Goal: Navigation & Orientation: Find specific page/section

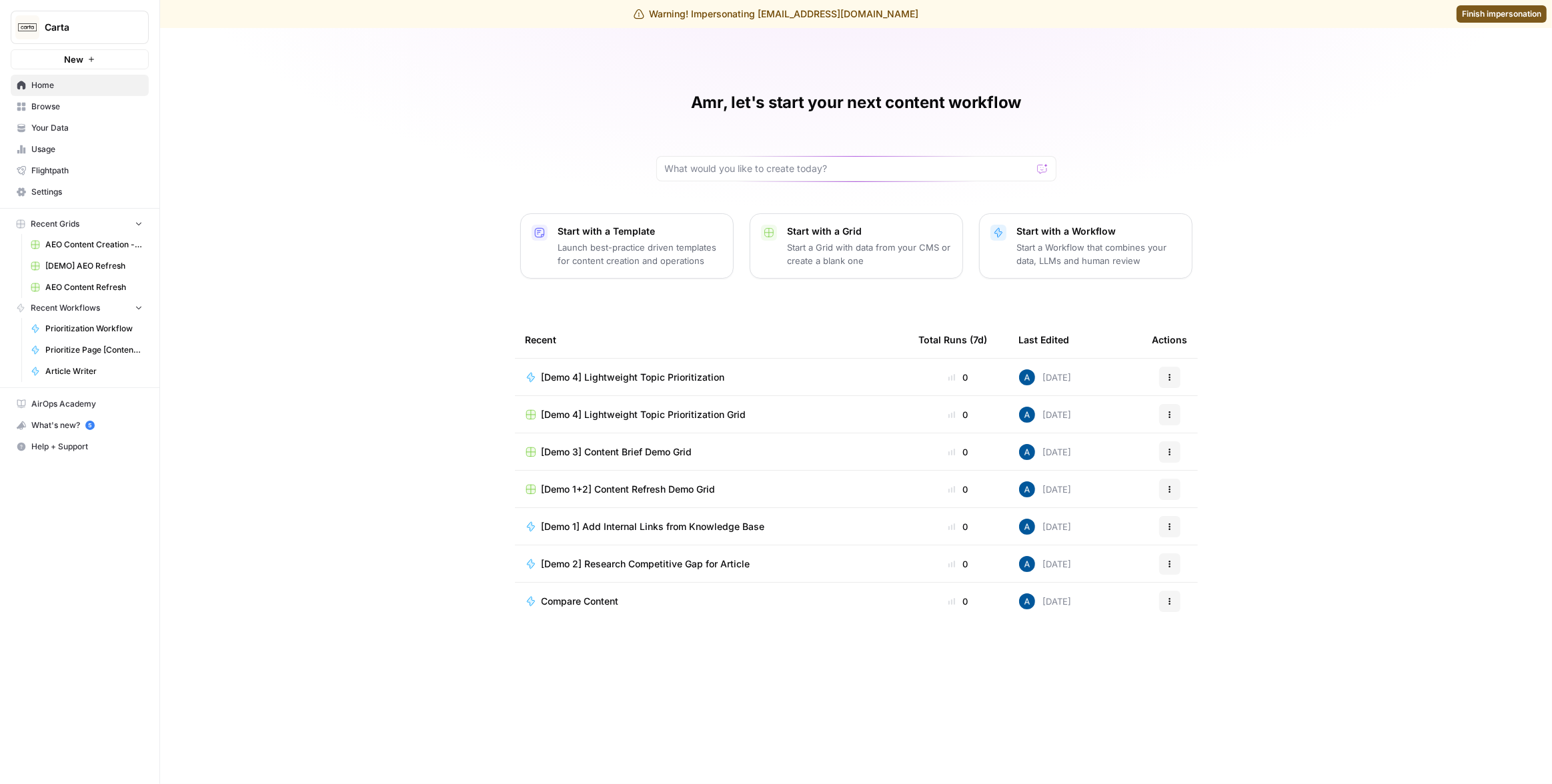
click at [318, 220] on div "Amr, let's start your next content workflow Start with a Template Launch best-p…" at bounding box center [856, 406] width 1392 height 756
click at [356, 122] on div "Amr, let's start your next content workflow Start with a Template Launch best-p…" at bounding box center [856, 406] width 1392 height 756
click at [240, 140] on div "Amr, let's start your next content workflow Start with a Template Launch best-p…" at bounding box center [856, 406] width 1392 height 756
click at [88, 121] on link "Your Data" at bounding box center [79, 128] width 138 height 22
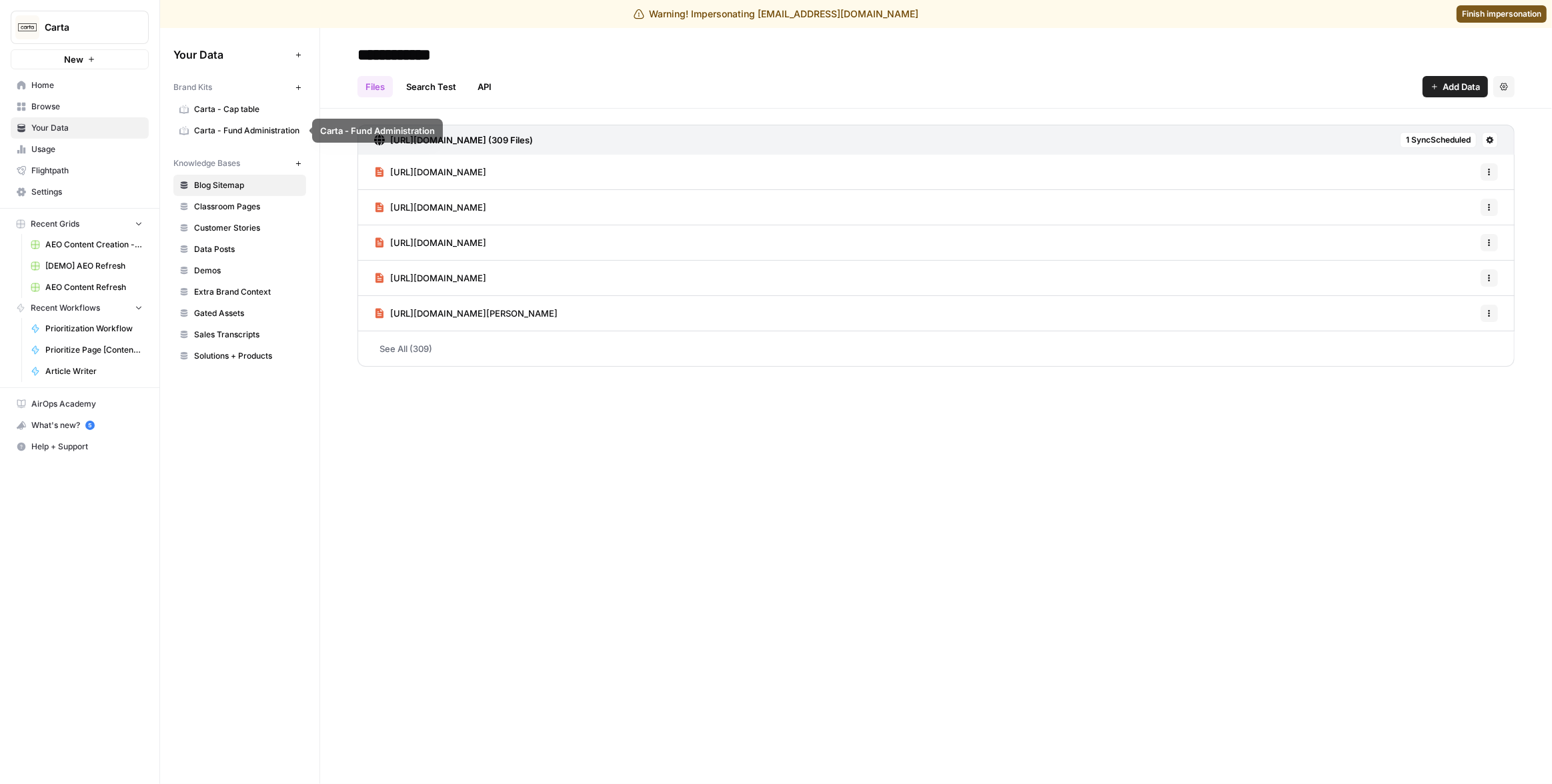
click at [240, 113] on span "Carta - Cap table" at bounding box center [247, 109] width 106 height 12
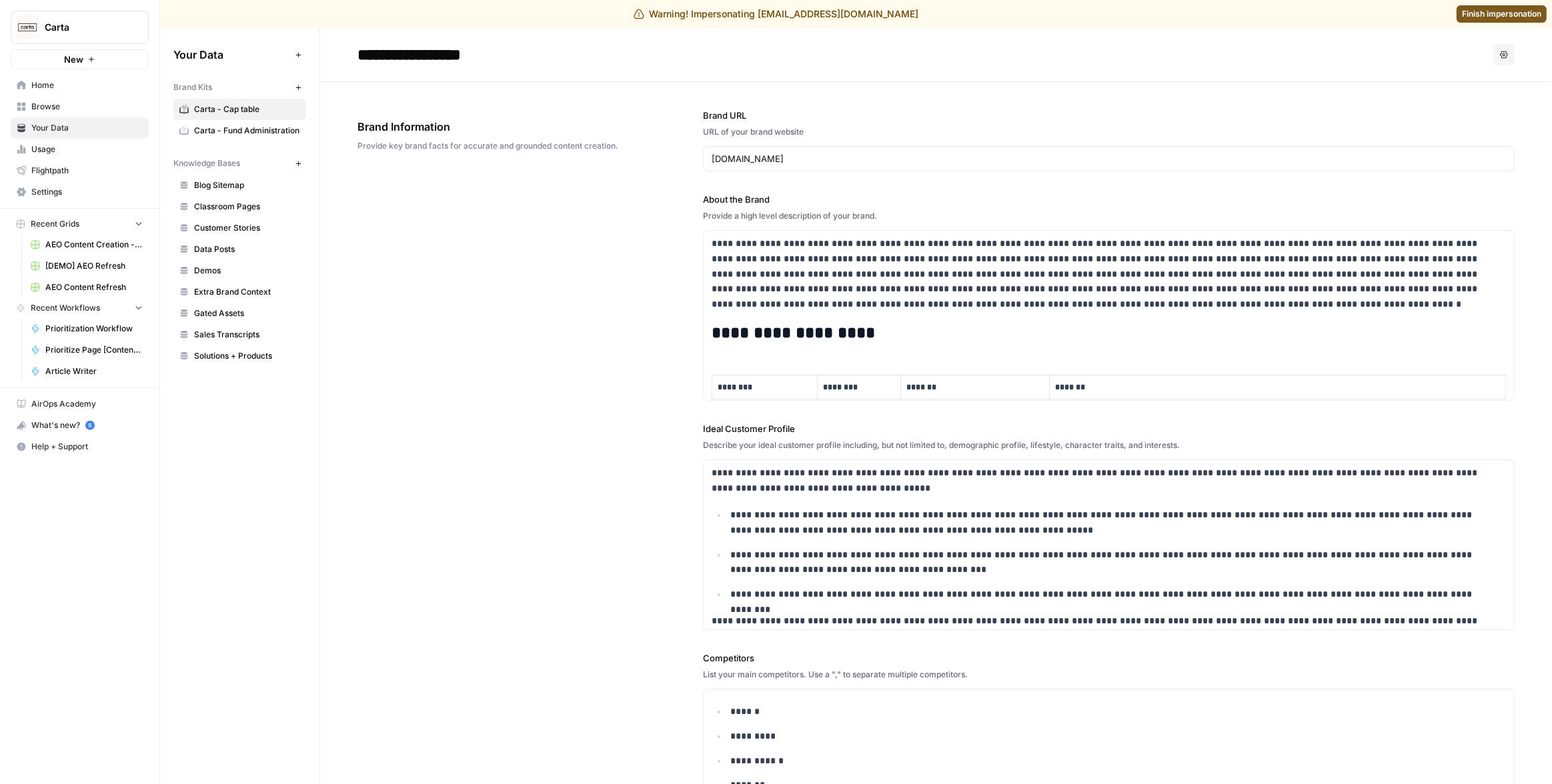
click at [254, 129] on span "Carta - Fund Administration" at bounding box center [247, 130] width 106 height 12
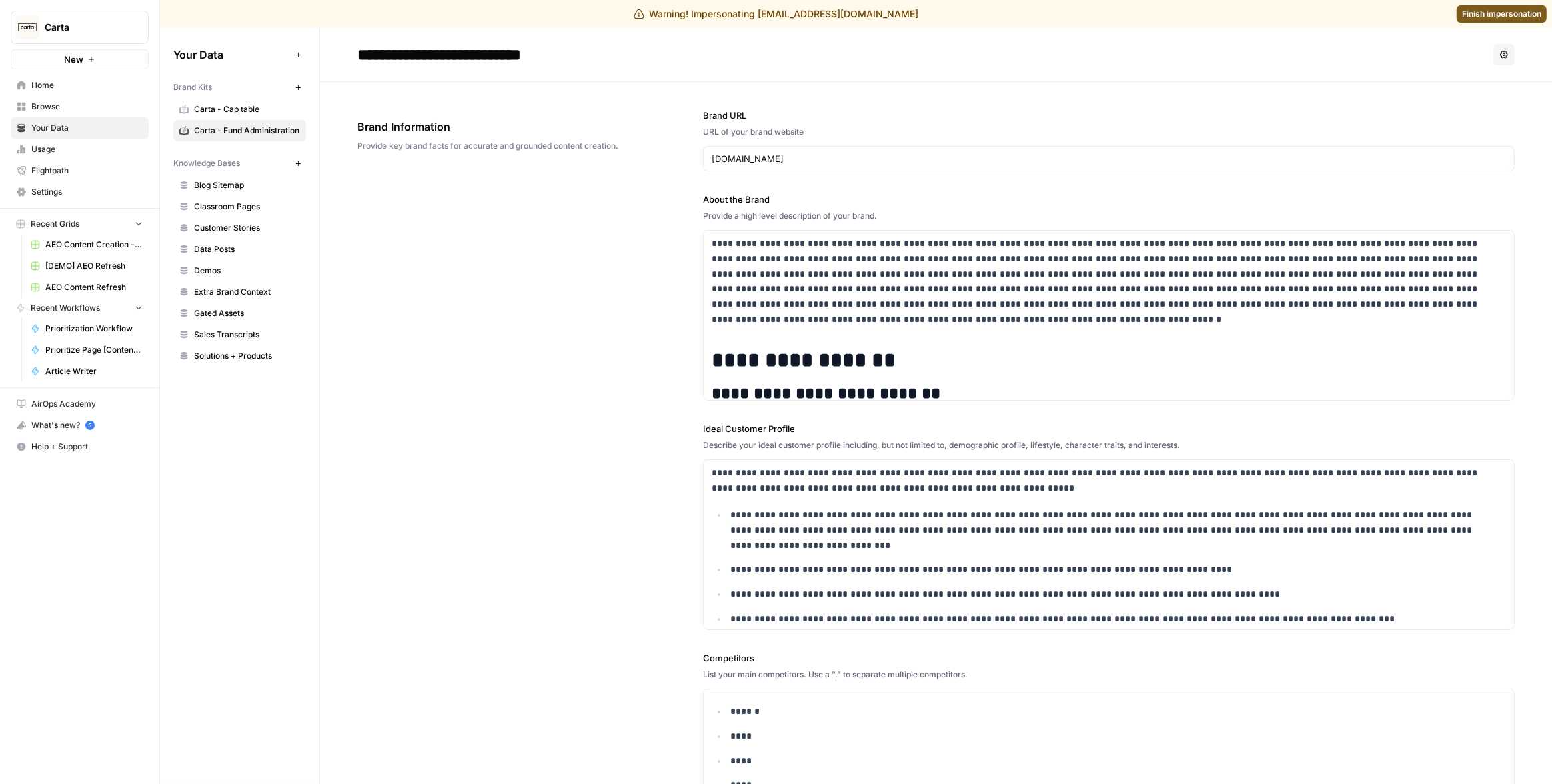
click at [489, 192] on div "**********" at bounding box center [935, 558] width 1157 height 952
click at [231, 104] on span "Carta - Cap table" at bounding box center [247, 109] width 106 height 12
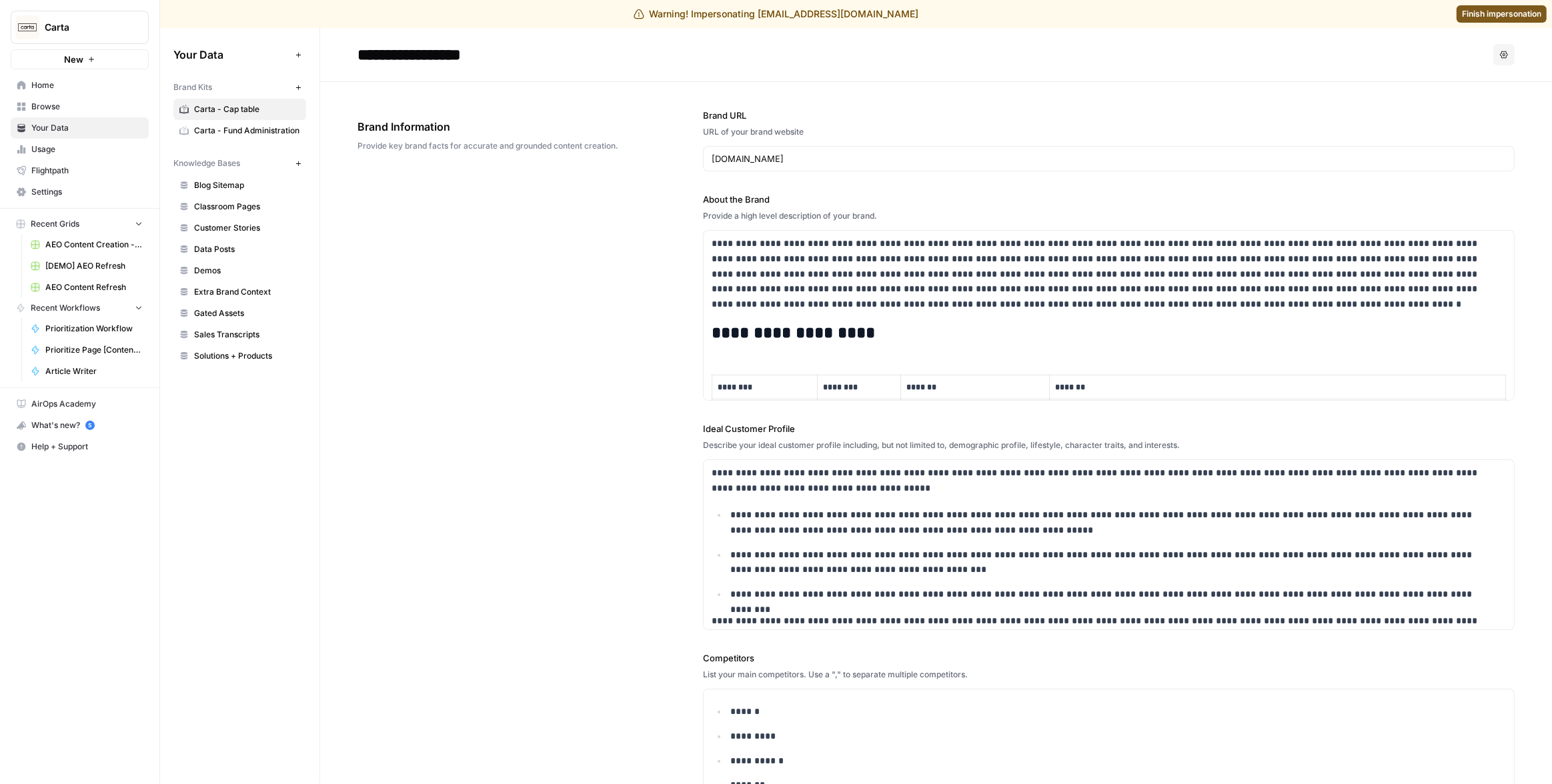
click at [541, 244] on div "**********" at bounding box center [935, 558] width 1157 height 952
click at [571, 206] on div "**********" at bounding box center [935, 558] width 1157 height 952
click at [1494, 15] on span "Finish impersonation" at bounding box center [1502, 13] width 79 height 12
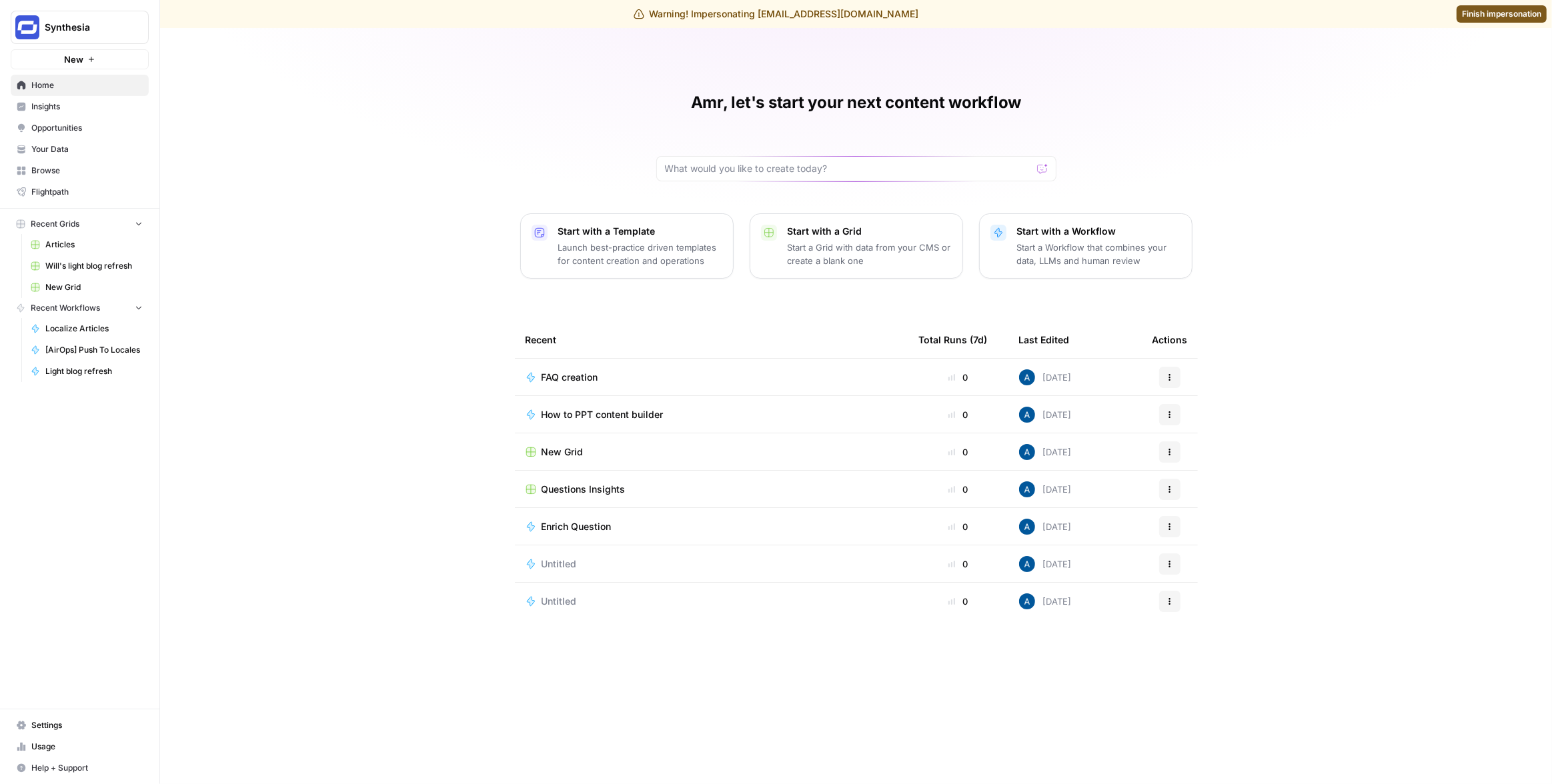
click at [66, 155] on span "Your Data" at bounding box center [87, 149] width 111 height 12
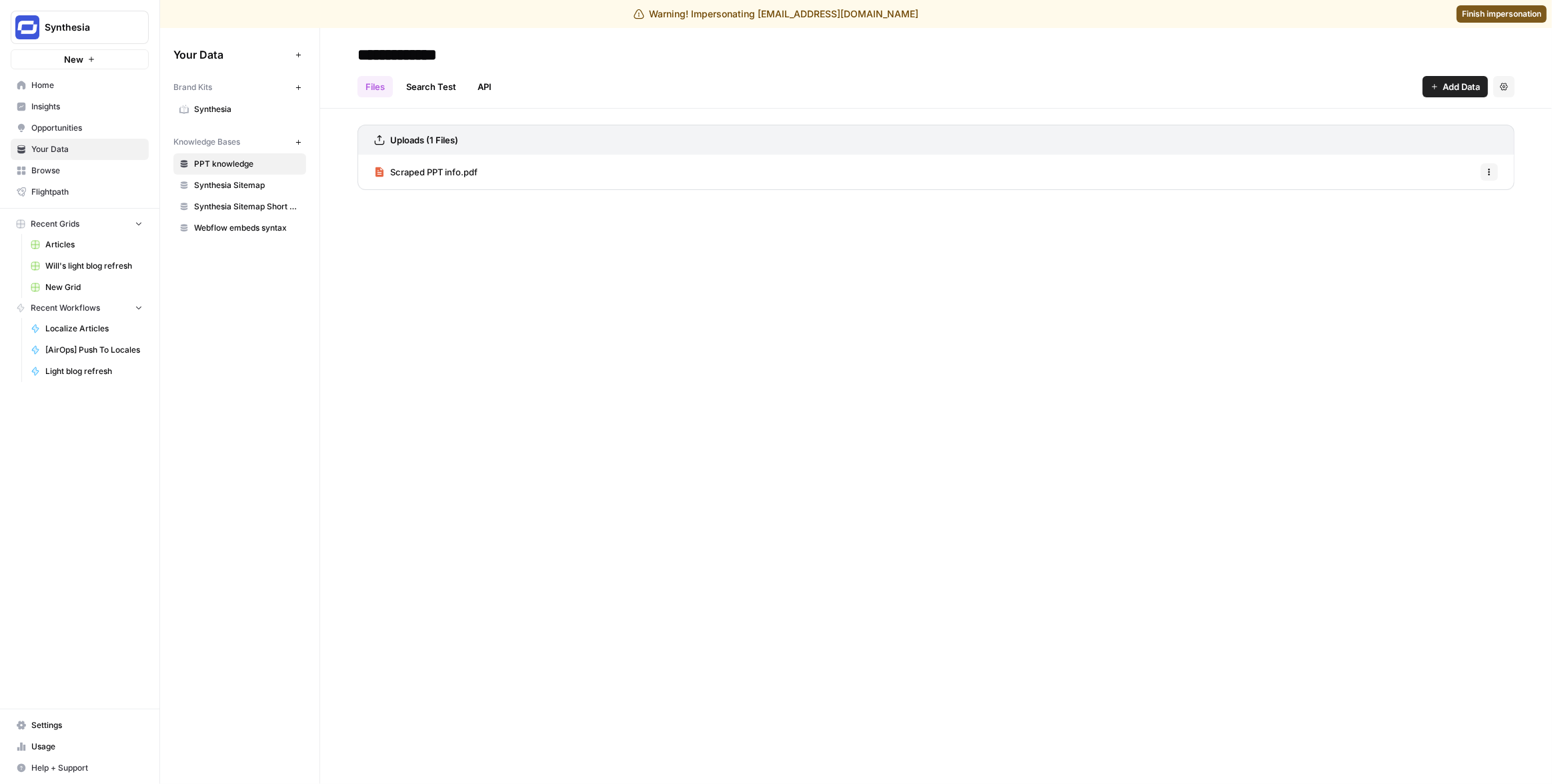
click at [271, 303] on div "Your Data Add Data Brand Kits New Synthesia Knowledge Bases New PPT knowledge S…" at bounding box center [239, 406] width 159 height 756
click at [242, 97] on div "Brand Kits New" at bounding box center [239, 88] width 133 height 23
click at [238, 106] on span "Synthesia" at bounding box center [247, 109] width 106 height 12
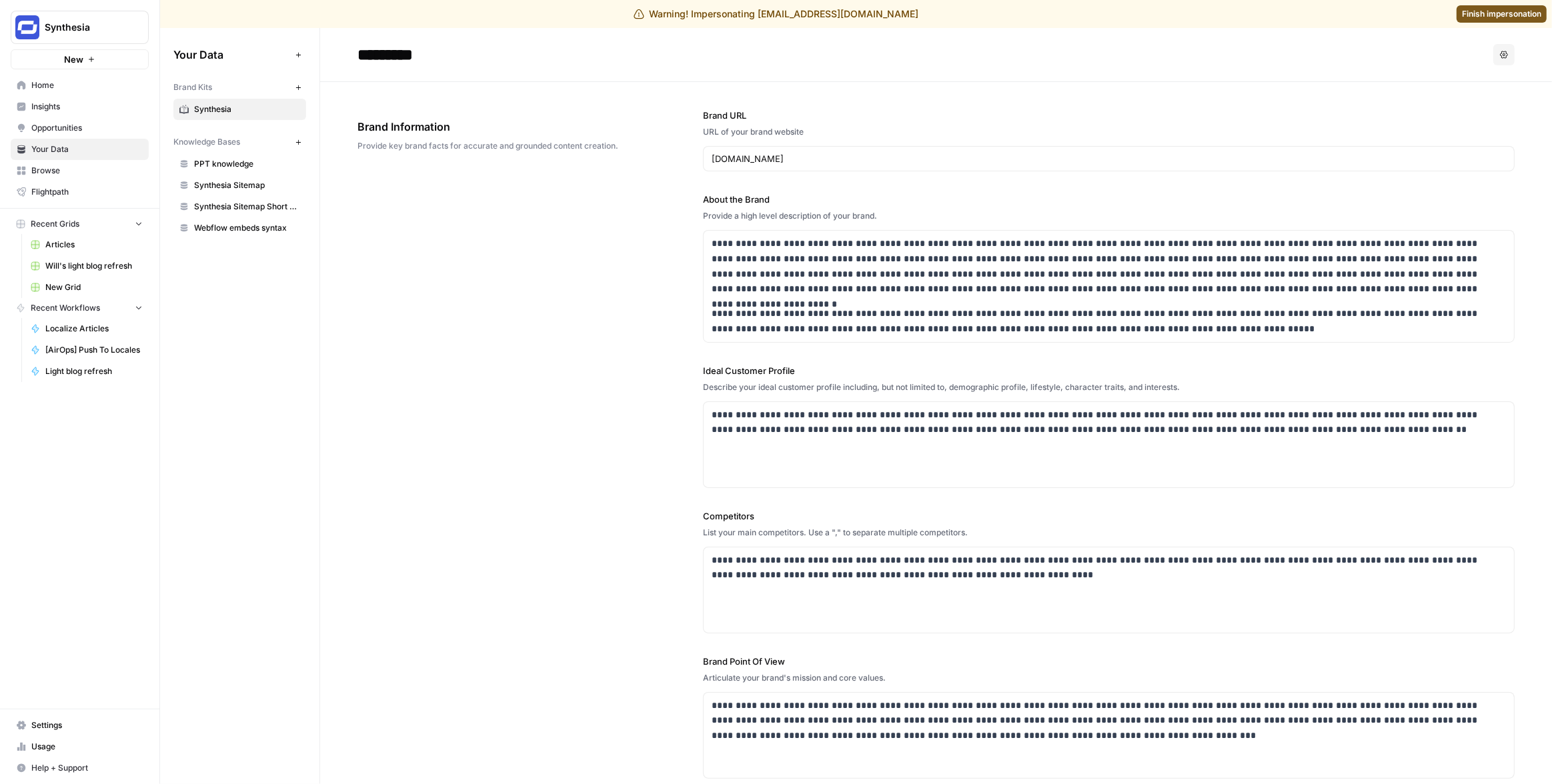
click at [1476, 10] on span "Finish impersonation" at bounding box center [1502, 13] width 79 height 12
